Goal: Obtain resource: Obtain resource

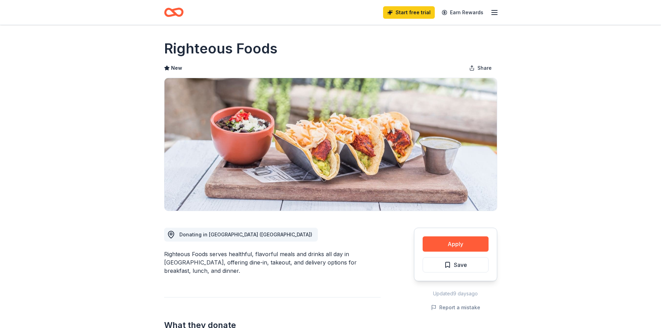
click at [221, 48] on h1 "Righteous Foods" at bounding box center [220, 48] width 113 height 19
drag, startPoint x: 284, startPoint y: 48, endPoint x: 181, endPoint y: 42, distance: 102.5
click at [181, 42] on div "Righteous Foods" at bounding box center [330, 48] width 333 height 19
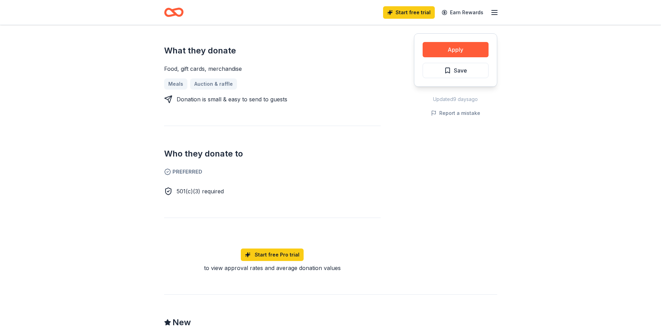
scroll to position [278, 0]
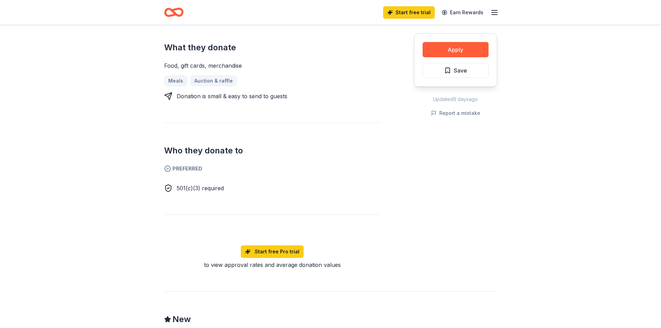
click at [219, 92] on div "Donation is small & easy to send to guests" at bounding box center [232, 96] width 111 height 8
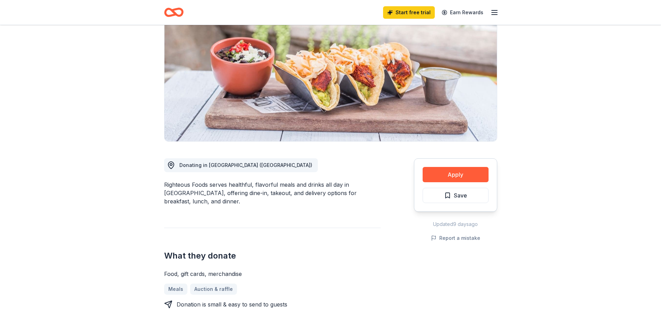
scroll to position [0, 0]
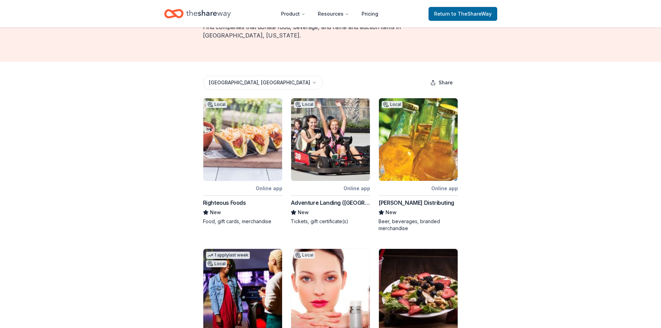
scroll to position [63, 0]
